Goal: Obtain resource: Obtain resource

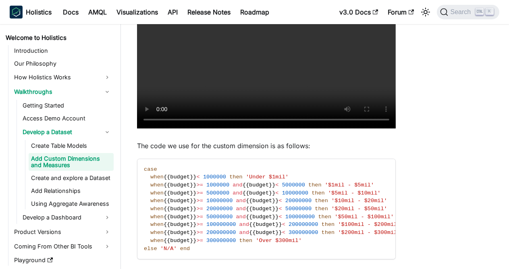
scroll to position [376, 0]
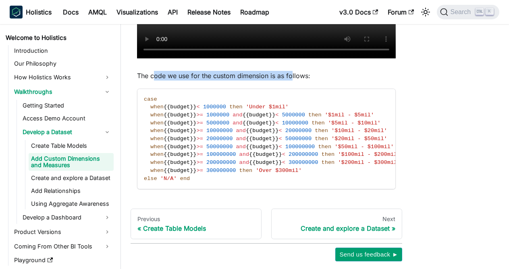
drag, startPoint x: 154, startPoint y: 76, endPoint x: 290, endPoint y: 78, distance: 135.8
click at [290, 78] on p "The code we use for the custom dimension is as follows:" at bounding box center [266, 76] width 259 height 10
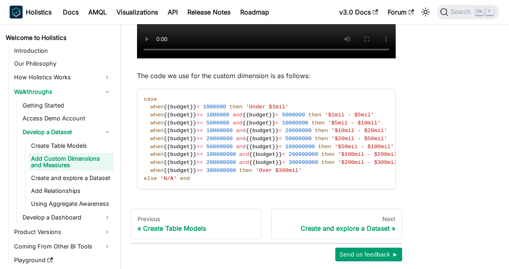
click at [295, 77] on p "The code we use for the custom dimension is as follows:" at bounding box center [266, 76] width 259 height 10
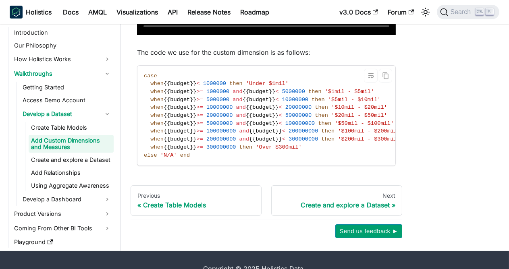
scroll to position [421, 0]
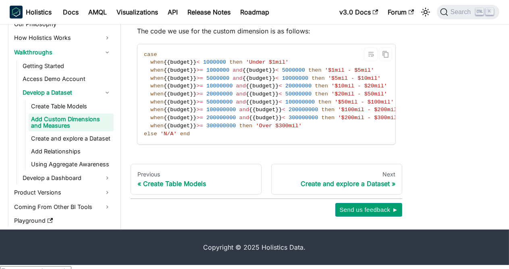
click at [211, 90] on code "case when {{budget}} < 1000000 then 'Under $1mil' when {{budget}} >= 1000000 an…" at bounding box center [271, 94] width 269 height 100
click at [185, 83] on span "{{budget}}" at bounding box center [180, 86] width 33 height 6
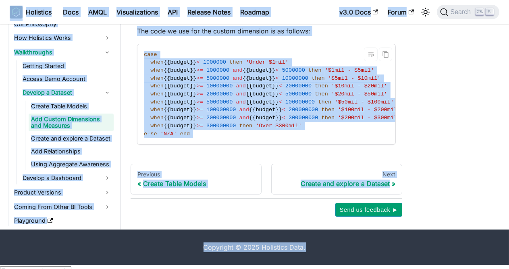
click at [211, 142] on code "case when {{budget}} < 1000000 then 'Under $1mil' when {{budget}} >= 1000000 an…" at bounding box center [271, 94] width 269 height 100
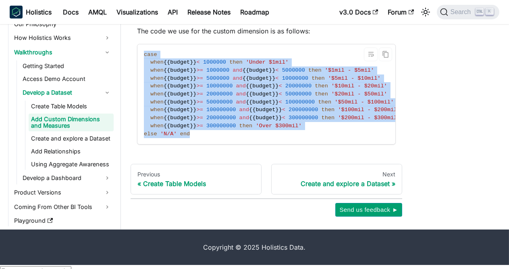
drag, startPoint x: 198, startPoint y: 128, endPoint x: 141, endPoint y: 53, distance: 94.9
click at [141, 53] on code "case when {{budget}} < 1000000 then 'Under $1mil' when {{budget}} >= 1000000 an…" at bounding box center [271, 94] width 269 height 100
copy code "case when {{budget}} < 1000000 then 'Under $1mil' when {{budget}} >= 1000000 an…"
click at [213, 134] on code "case when {{budget}} < 1000000 then 'Under $1mil' when {{budget}} >= 1000000 an…" at bounding box center [271, 94] width 269 height 100
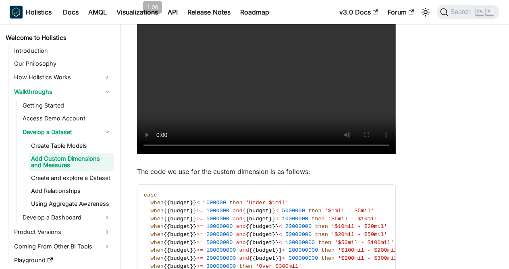
scroll to position [313, 0]
